Goal: Task Accomplishment & Management: Complete application form

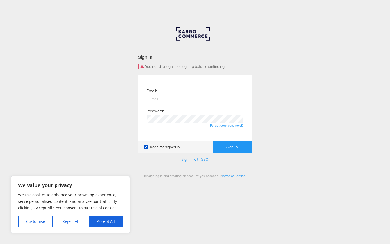
scroll to position [25, 0]
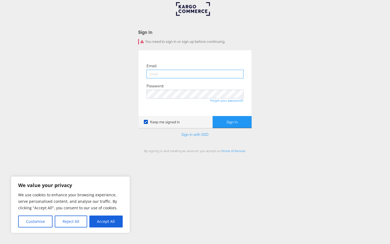
click at [195, 74] on input "email" at bounding box center [194, 74] width 97 height 9
type input "[EMAIL_ADDRESS][DOMAIN_NAME]"
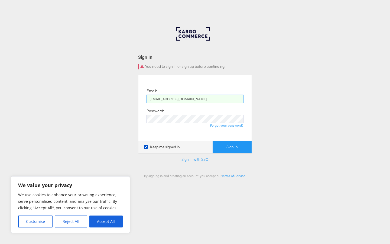
click at [213, 141] on button "Sign In" at bounding box center [232, 147] width 39 height 12
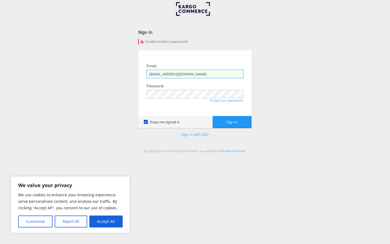
click at [195, 74] on input "[EMAIL_ADDRESS][DOMAIN_NAME]" at bounding box center [194, 74] width 97 height 9
type input "om"
type input "[EMAIL_ADDRESS][DOMAIN_NAME]"
click at [213, 116] on button "Sign In" at bounding box center [232, 122] width 39 height 12
